Goal: Transaction & Acquisition: Purchase product/service

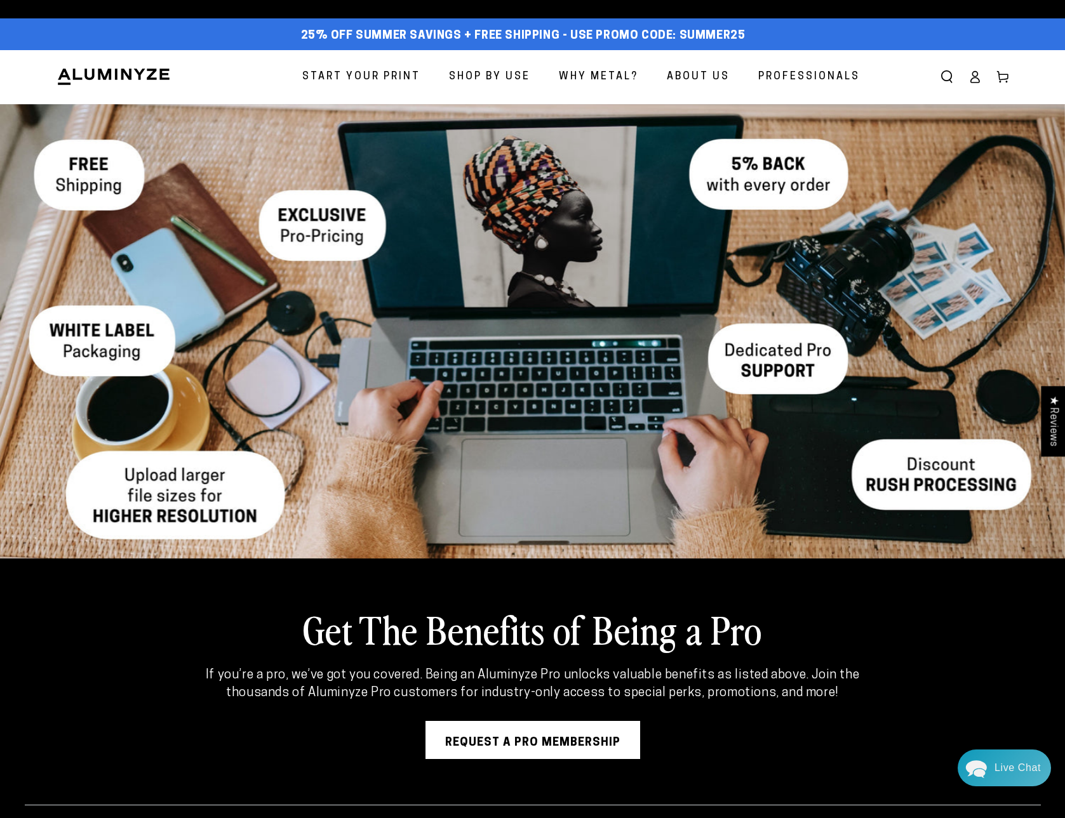
click at [373, 73] on span "Start Your Print" at bounding box center [361, 77] width 118 height 18
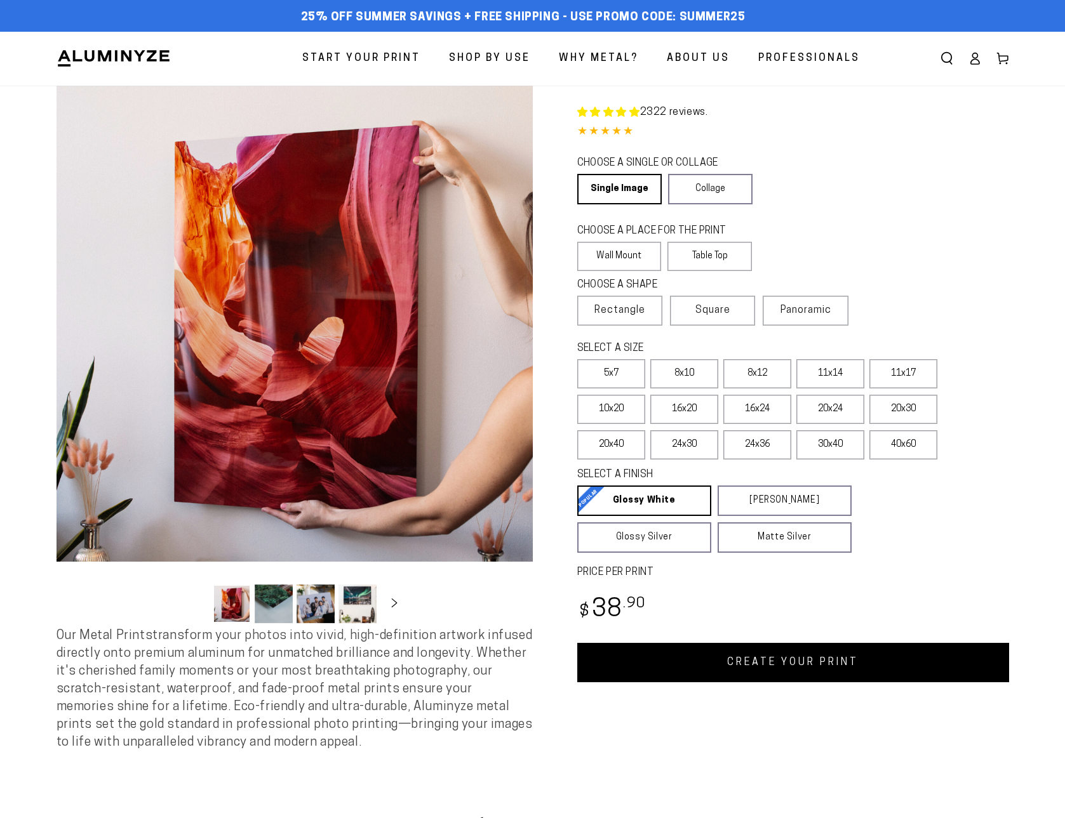
select select "**********"
click at [713, 298] on label "Square" at bounding box center [712, 311] width 85 height 30
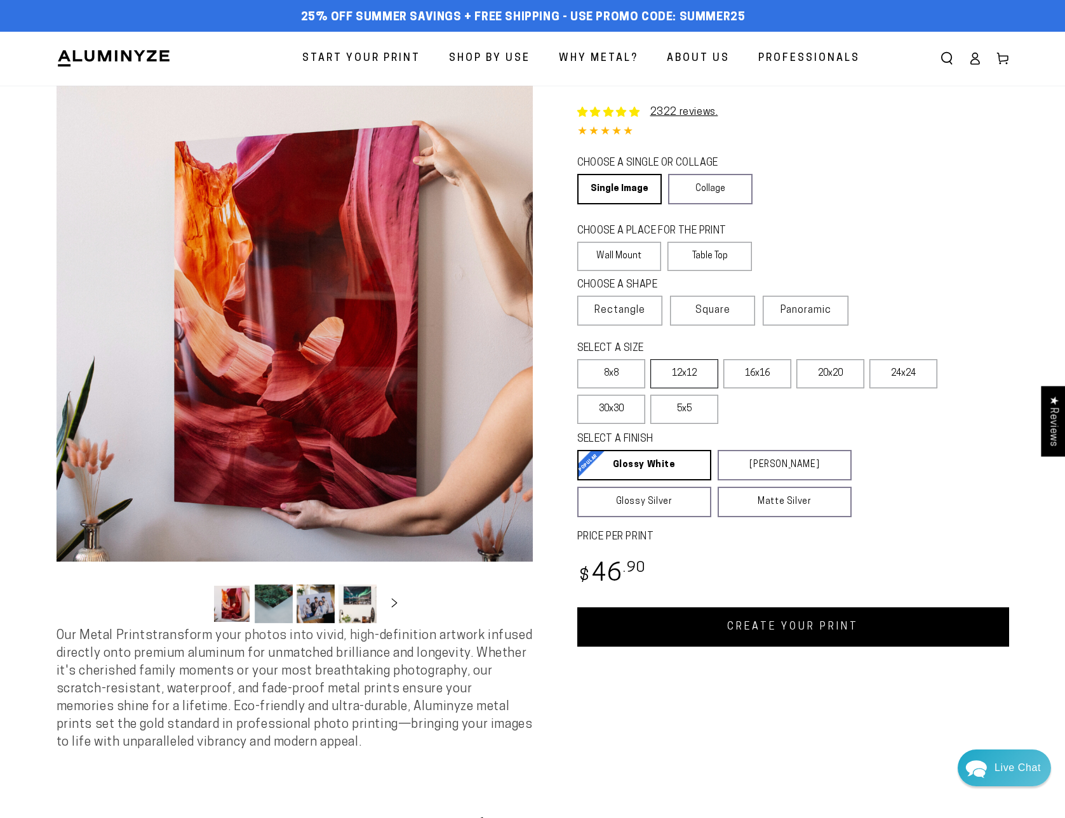
click at [681, 374] on label "12x12" at bounding box center [684, 373] width 68 height 29
click at [634, 317] on span "Rectangle" at bounding box center [619, 310] width 51 height 15
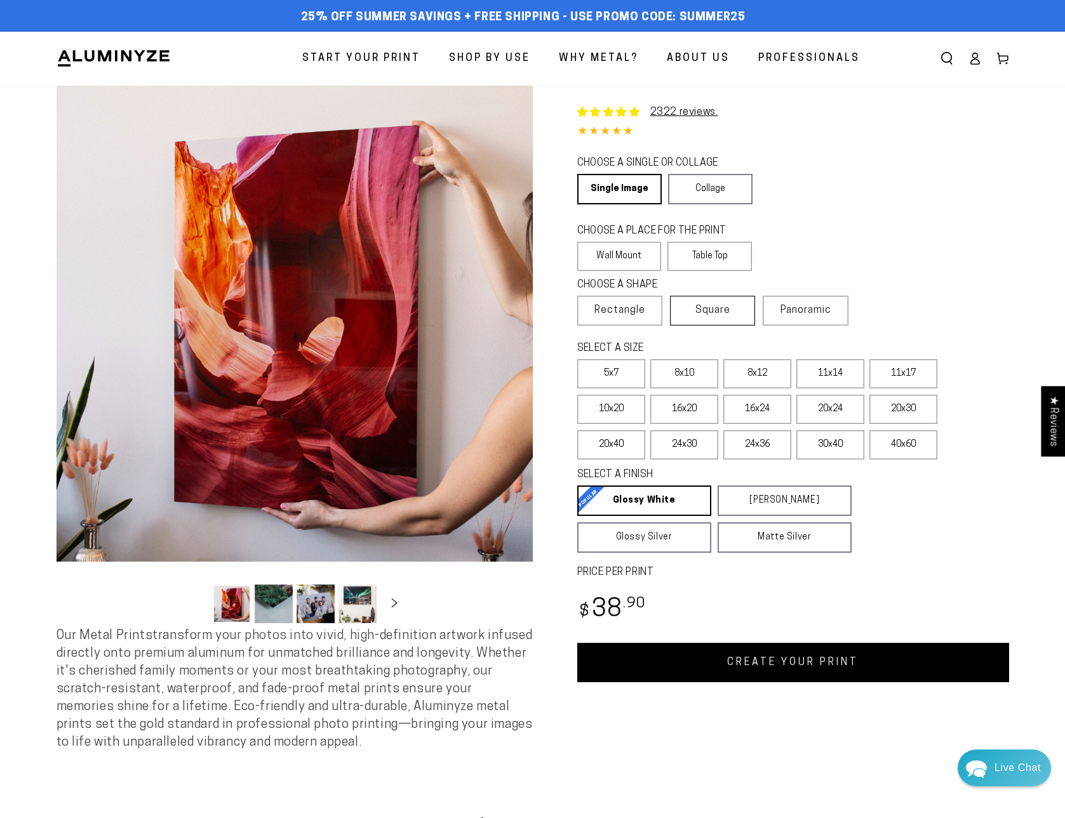
click at [729, 317] on span "Square" at bounding box center [712, 310] width 35 height 15
